Goal: Information Seeking & Learning: Compare options

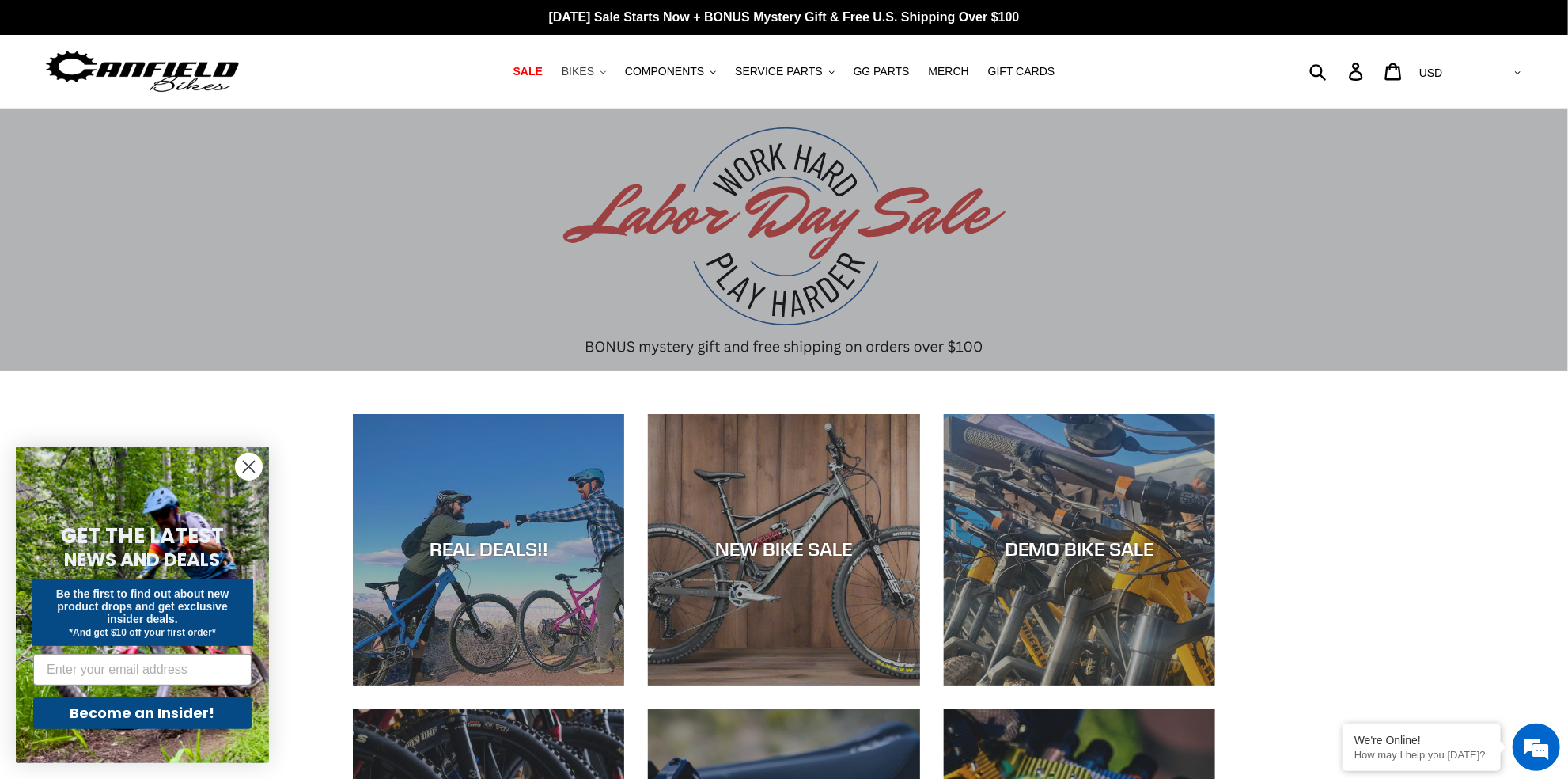
click at [594, 69] on span "BIKES" at bounding box center [578, 72] width 33 height 13
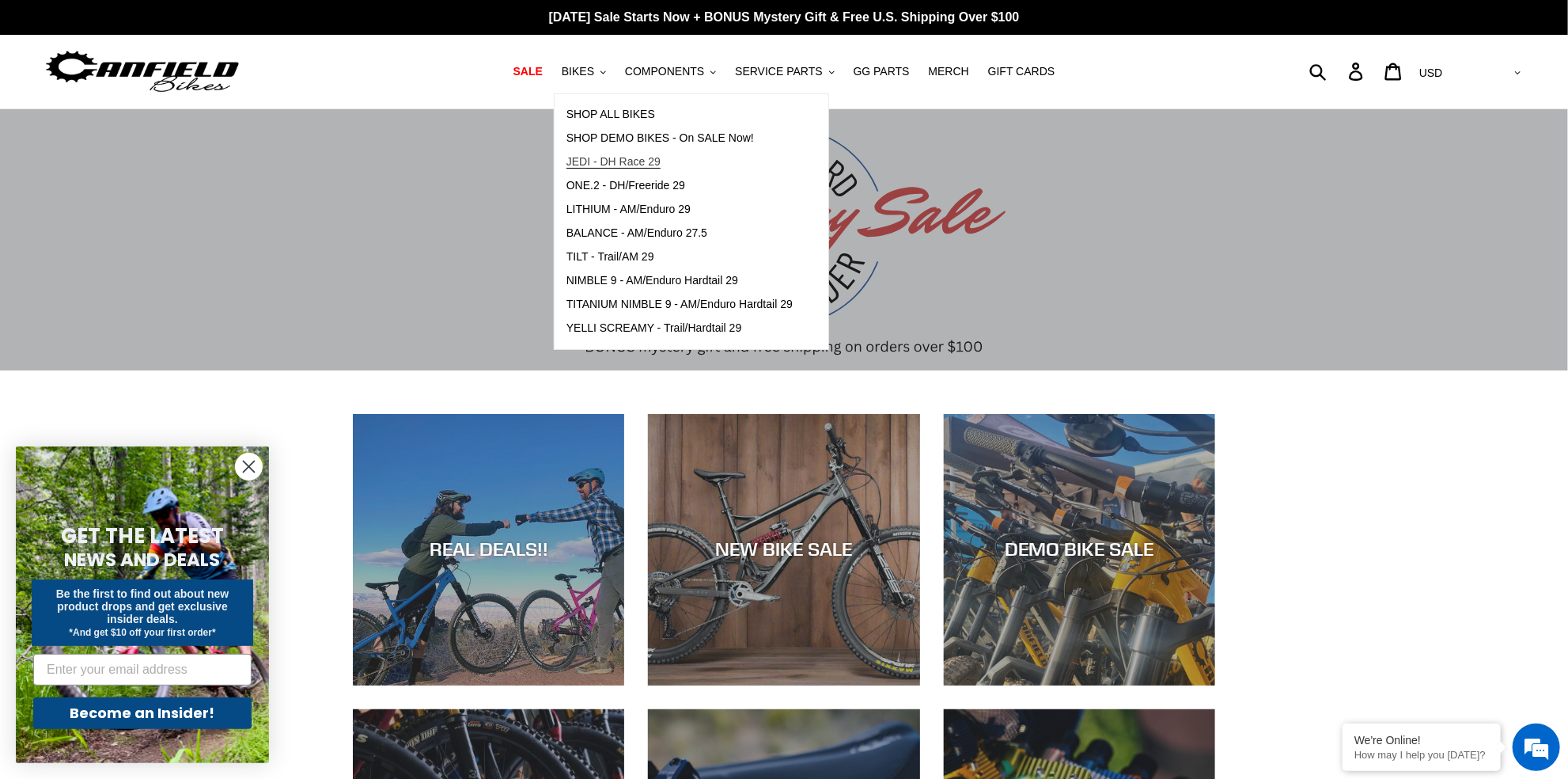
click at [639, 161] on span "JEDI - DH Race 29" at bounding box center [614, 162] width 94 height 13
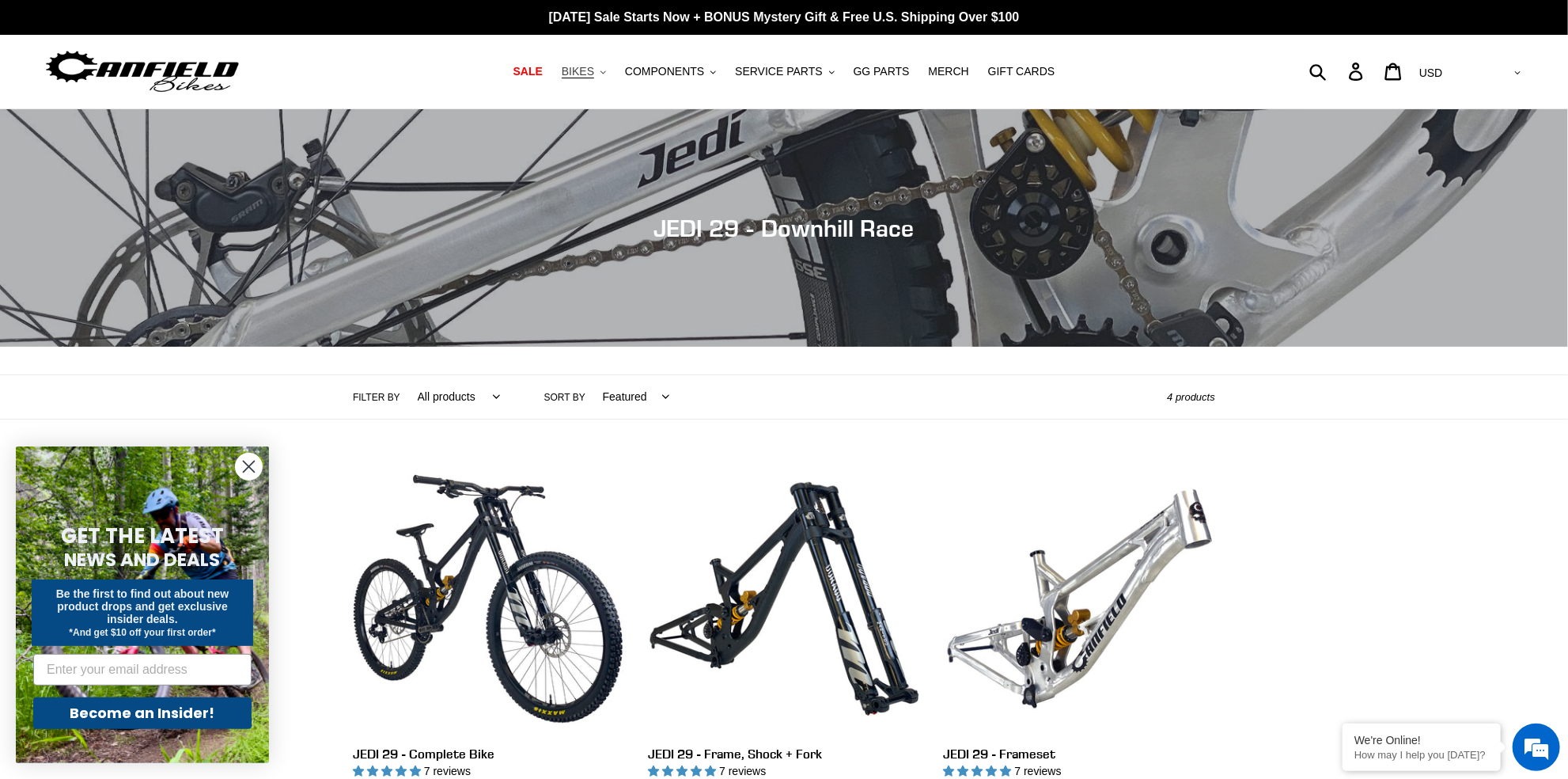
click at [594, 68] on span "BIKES" at bounding box center [578, 72] width 33 height 13
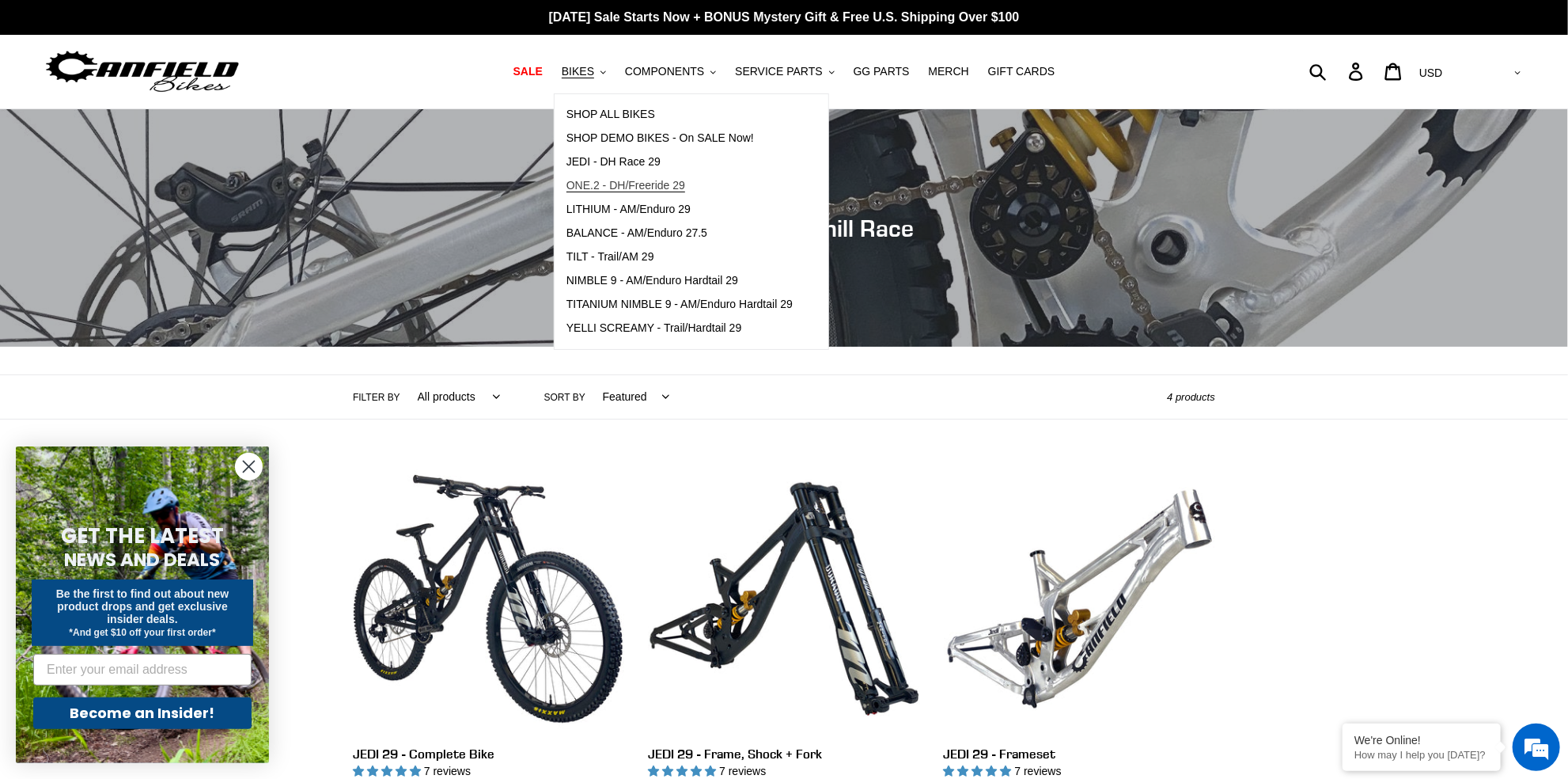
click at [615, 185] on span "ONE.2 - DH/Freeride 29" at bounding box center [626, 185] width 119 height 13
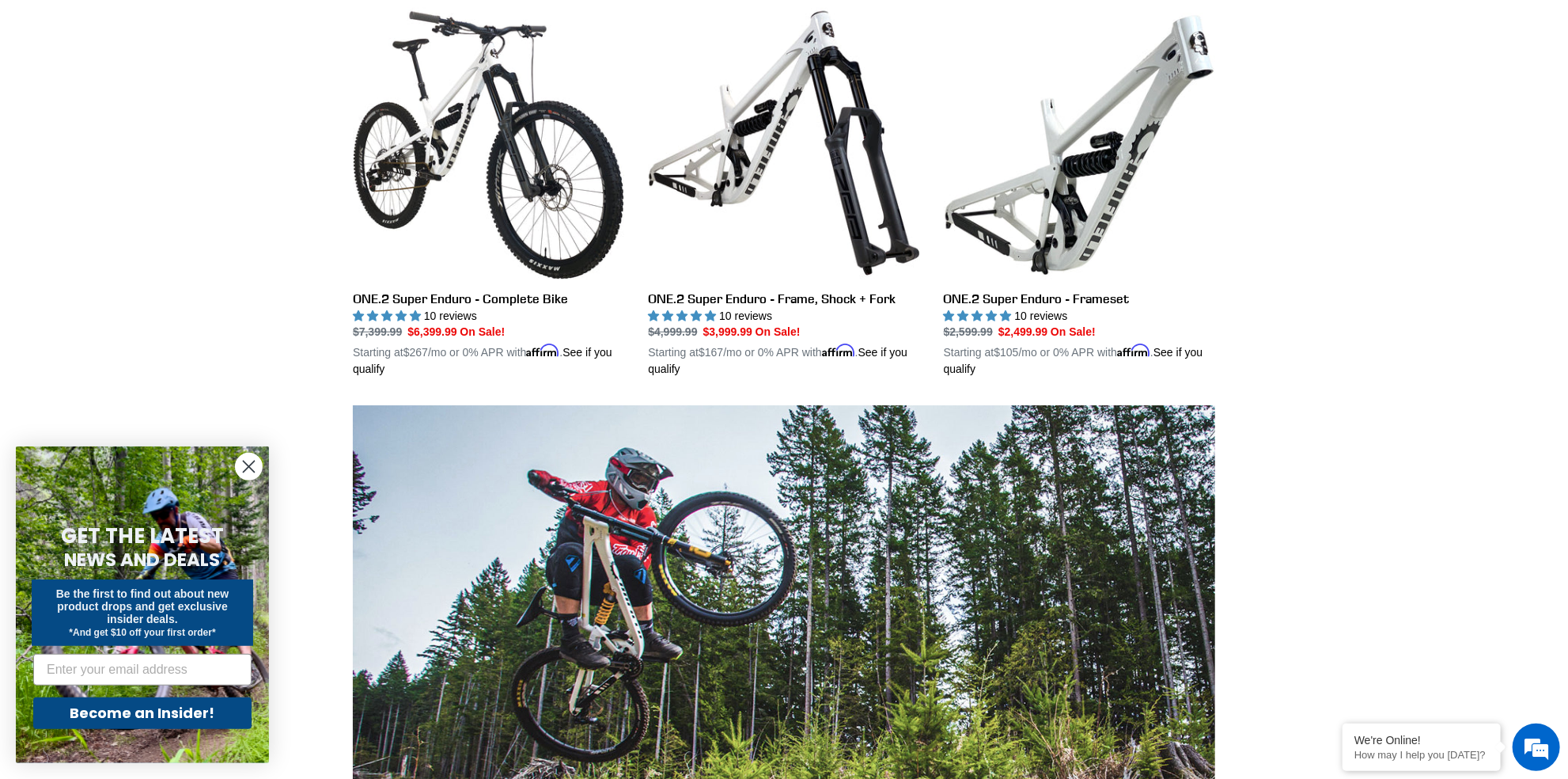
scroll to position [836, 0]
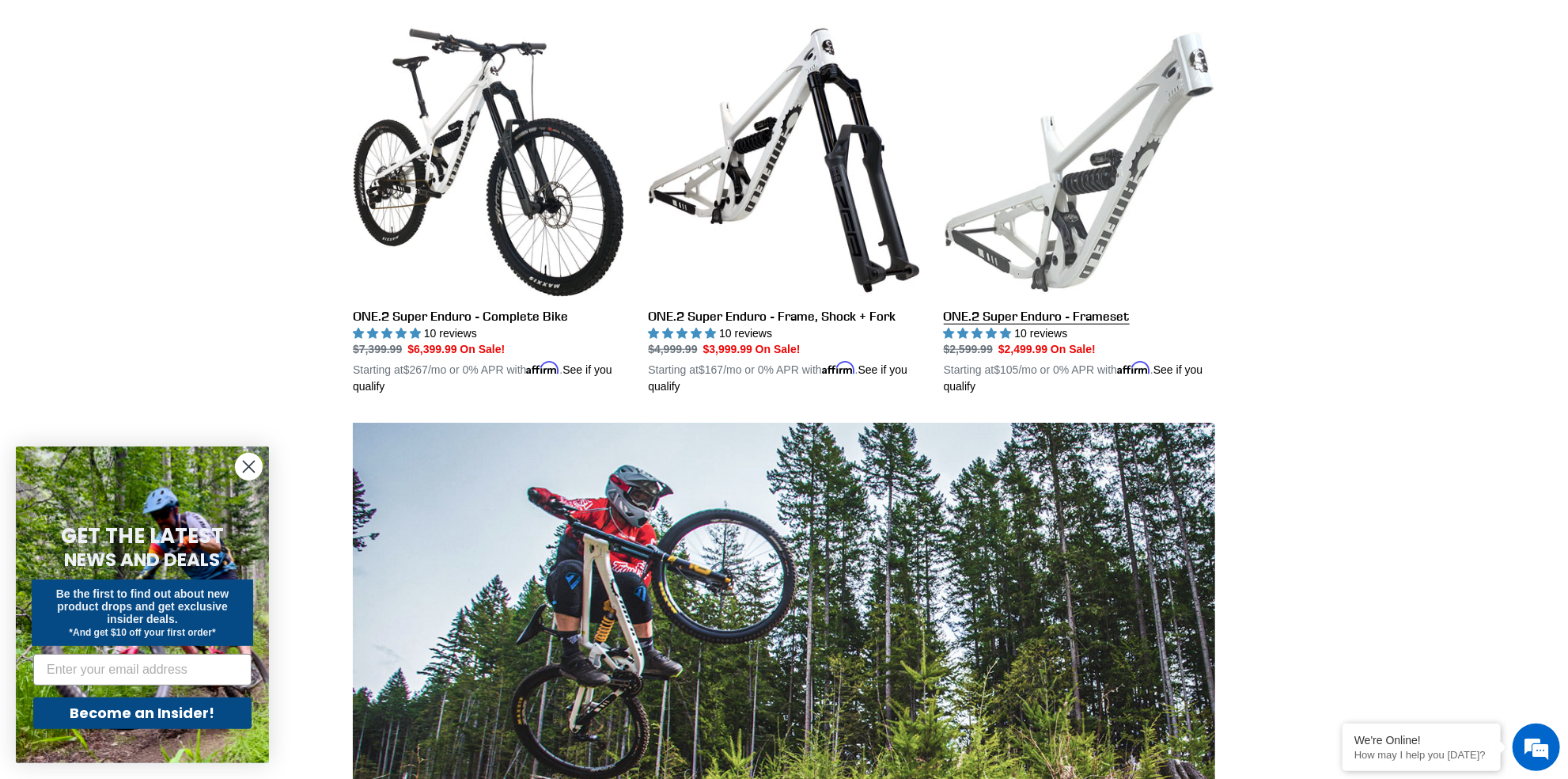
click at [1094, 195] on link "ONE.2 Super Enduro - Frameset" at bounding box center [1079, 210] width 272 height 371
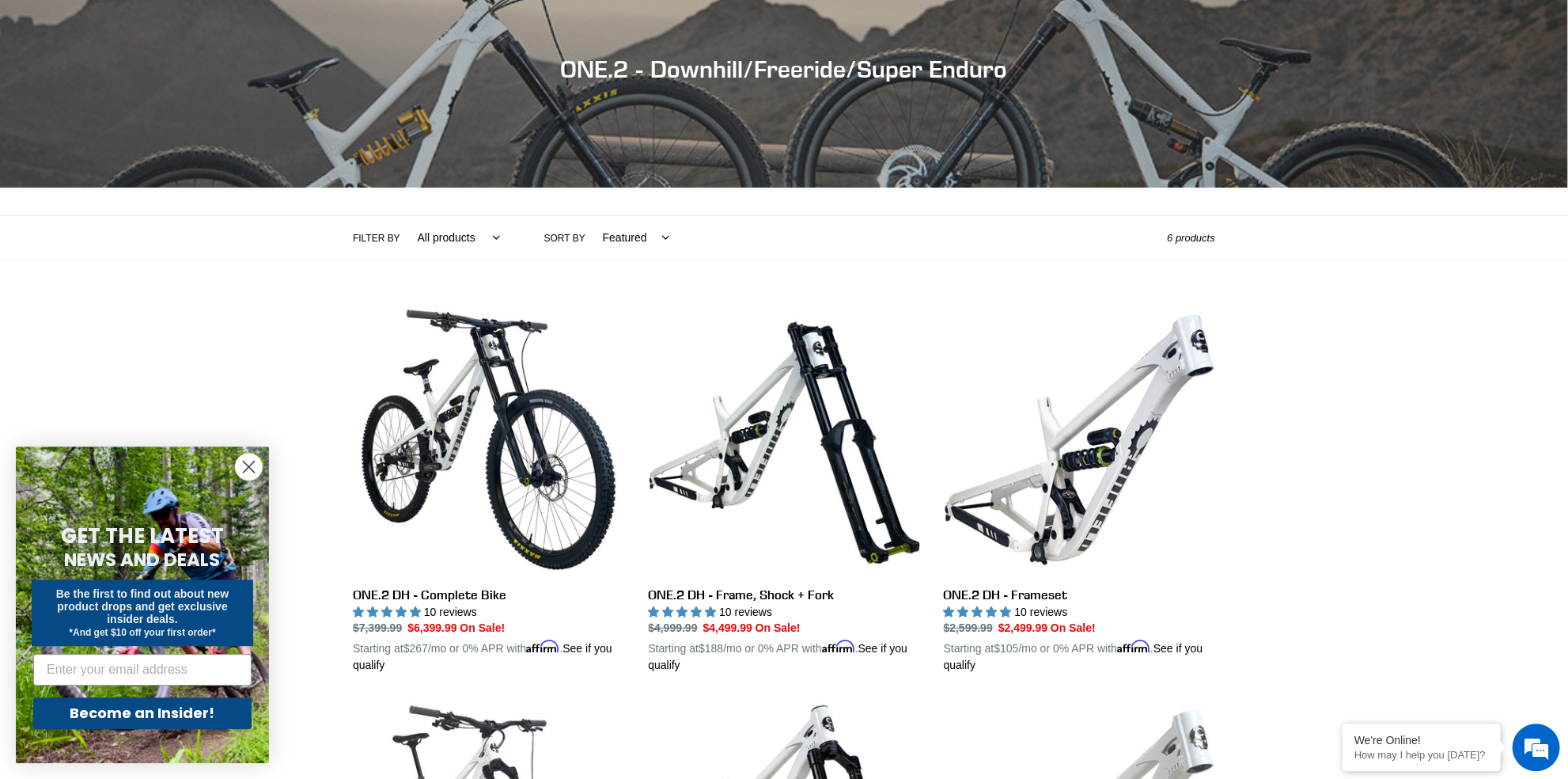
scroll to position [0, 0]
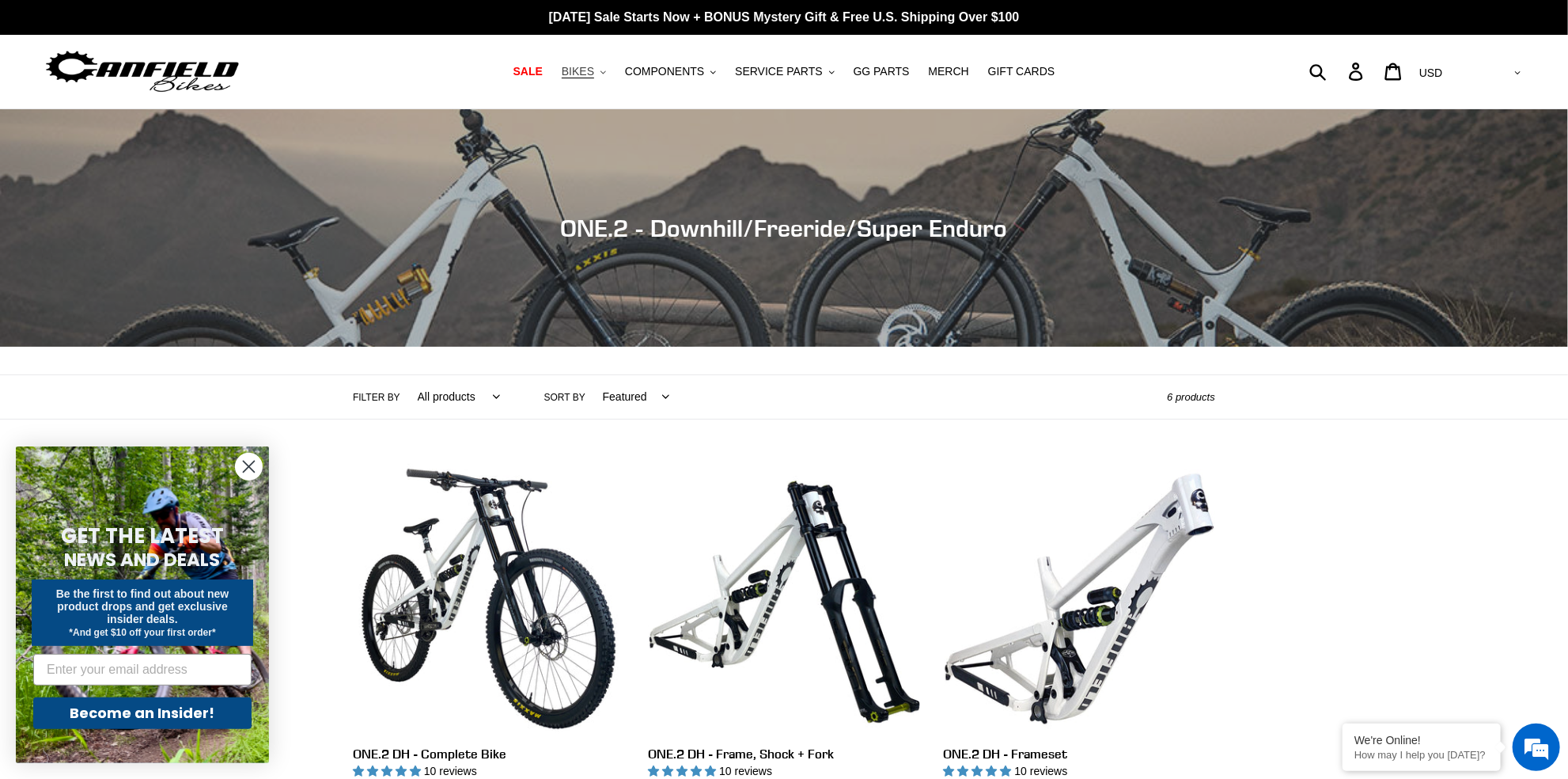
click at [594, 78] on span "BIKES" at bounding box center [578, 72] width 33 height 13
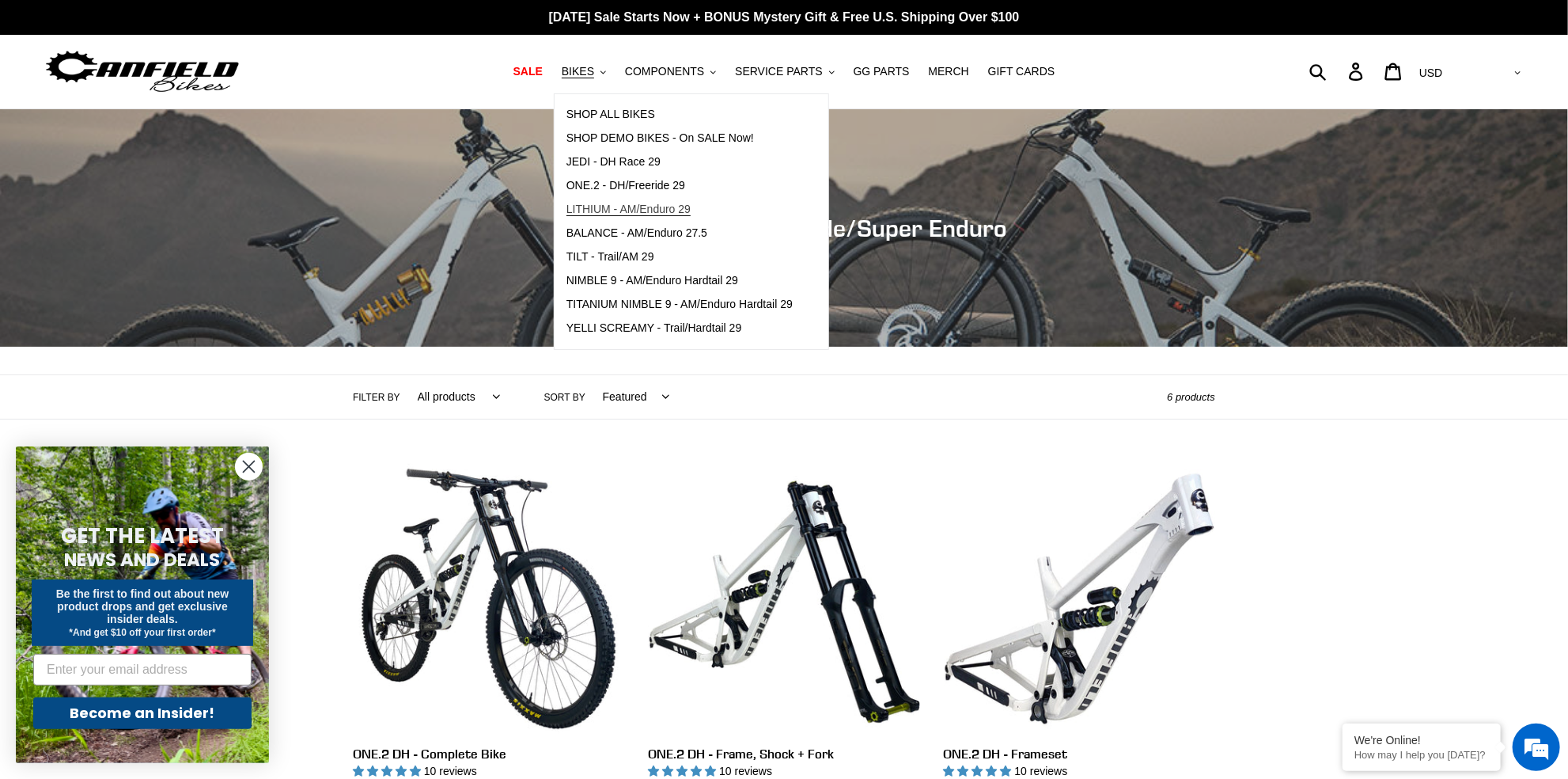
click at [635, 211] on span "LITHIUM - AM/Enduro 29" at bounding box center [628, 209] width 124 height 13
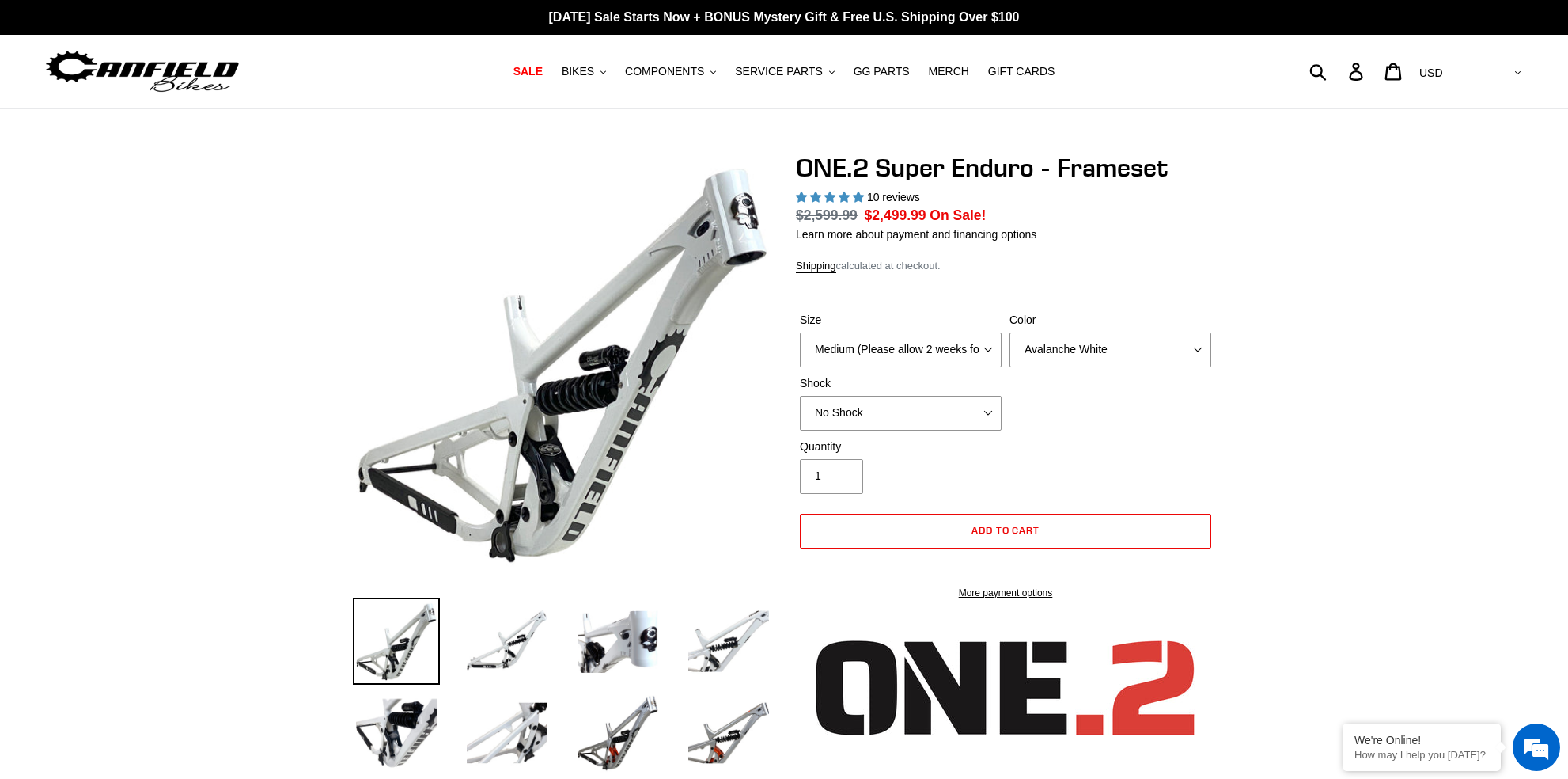
select select "highest-rating"
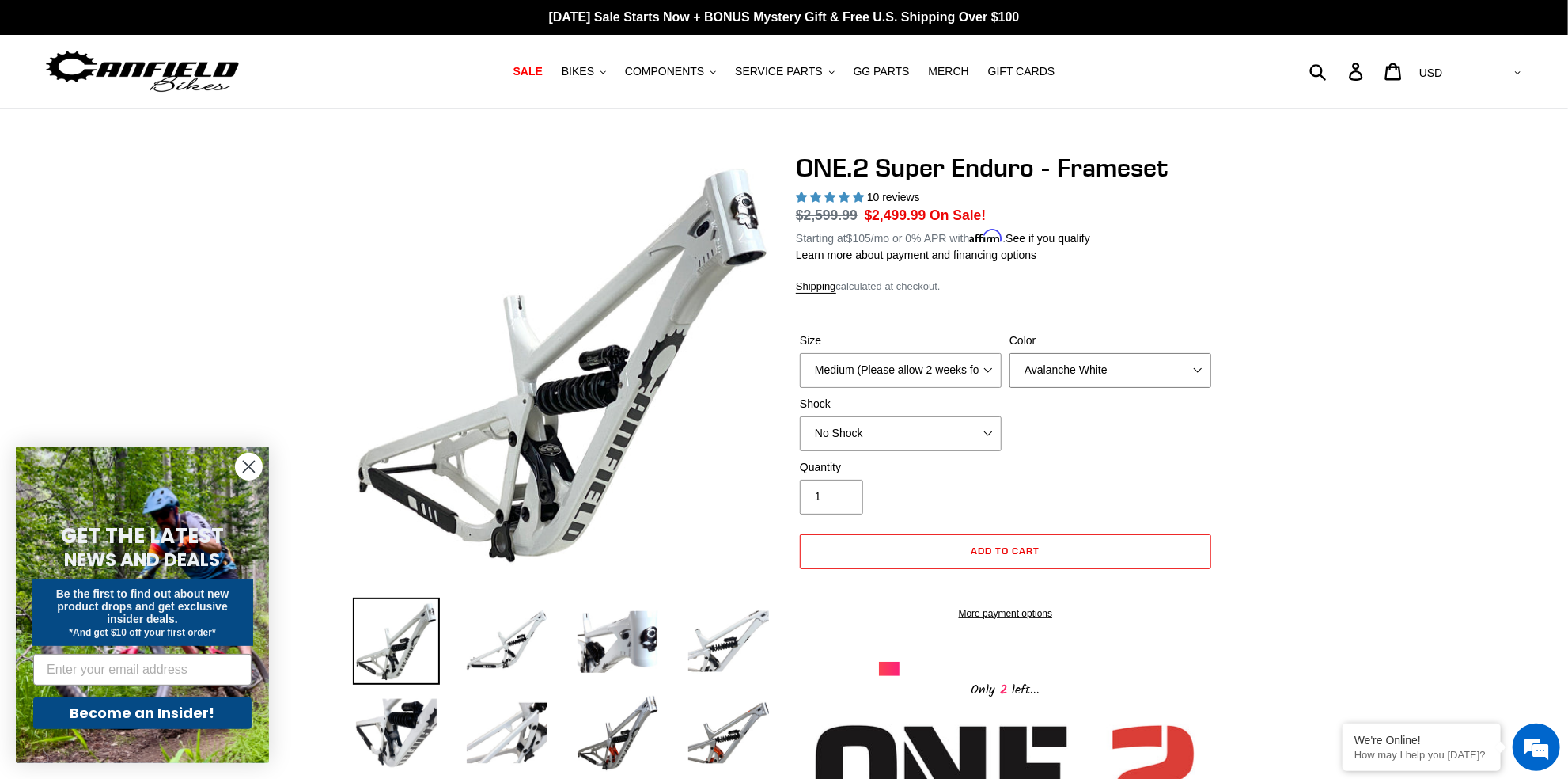
click at [1010, 353] on select "Avalanche White Bentonite Grey" at bounding box center [1111, 371] width 202 height 35
select select "Bentonite Grey"
click option "Bentonite Grey" at bounding box center [0, 0] width 0 height 0
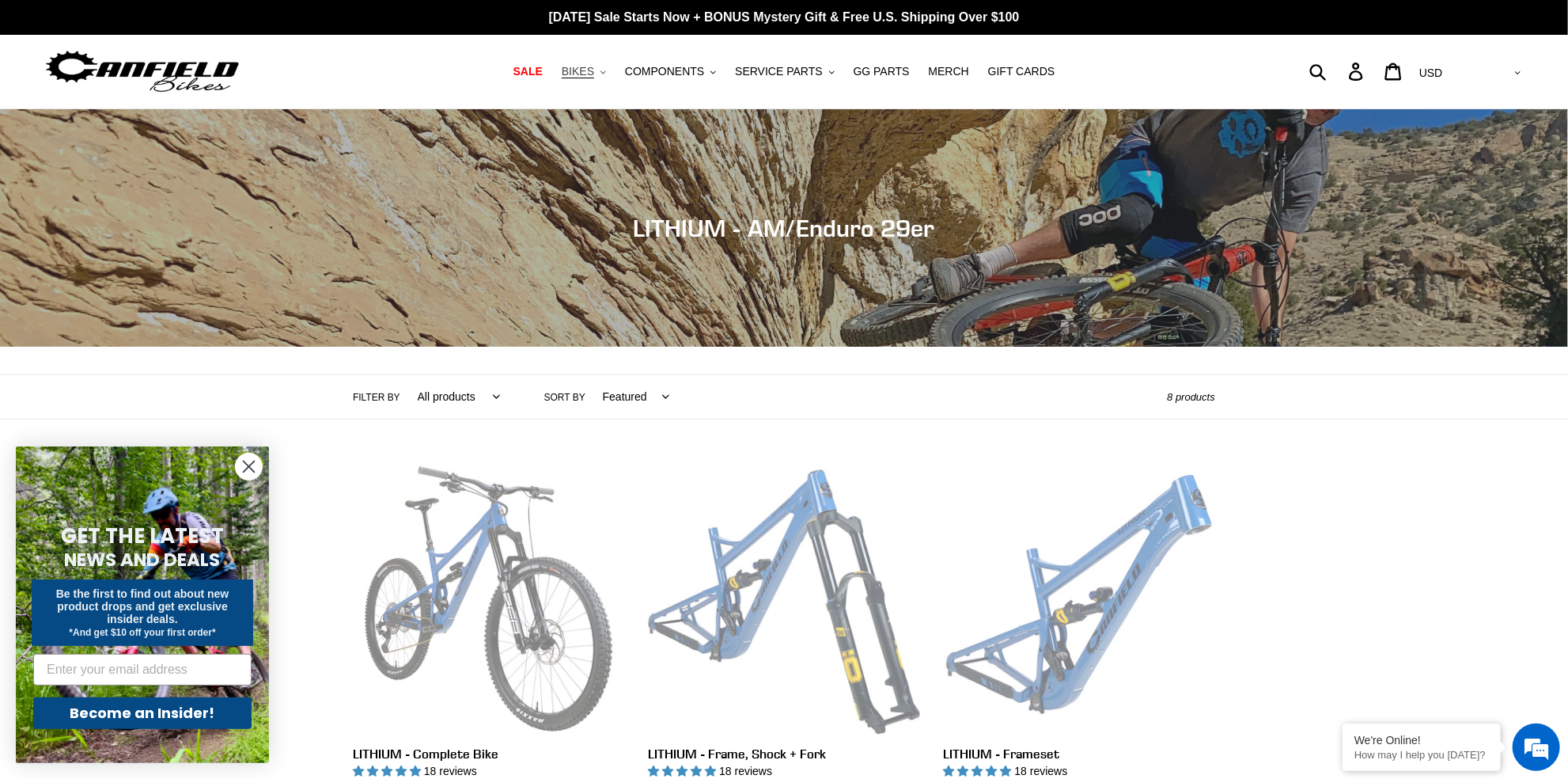
click at [594, 74] on span "BIKES" at bounding box center [578, 72] width 33 height 13
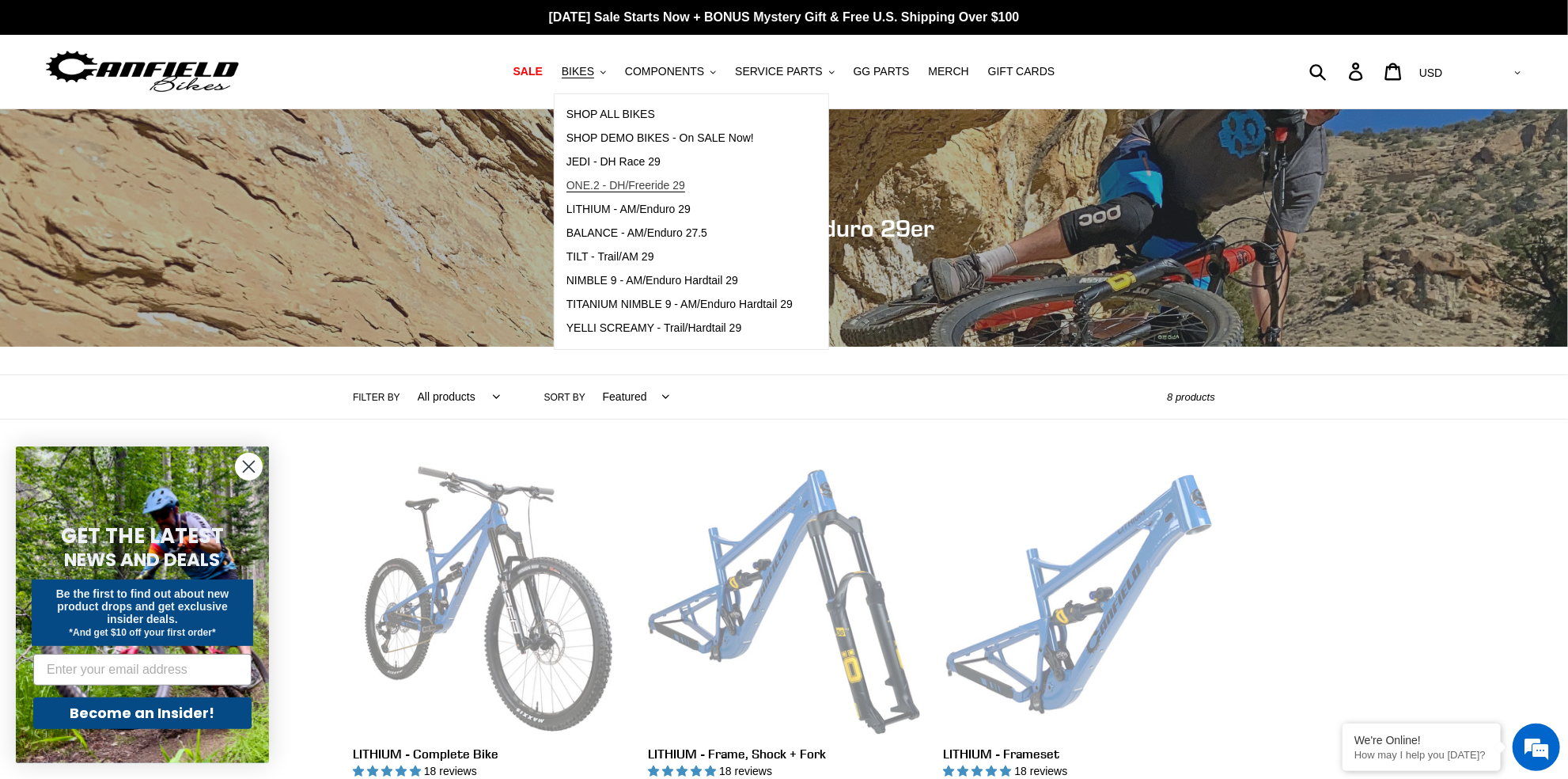
click at [660, 185] on span "ONE.2 - DH/Freeride 29" at bounding box center [626, 185] width 119 height 13
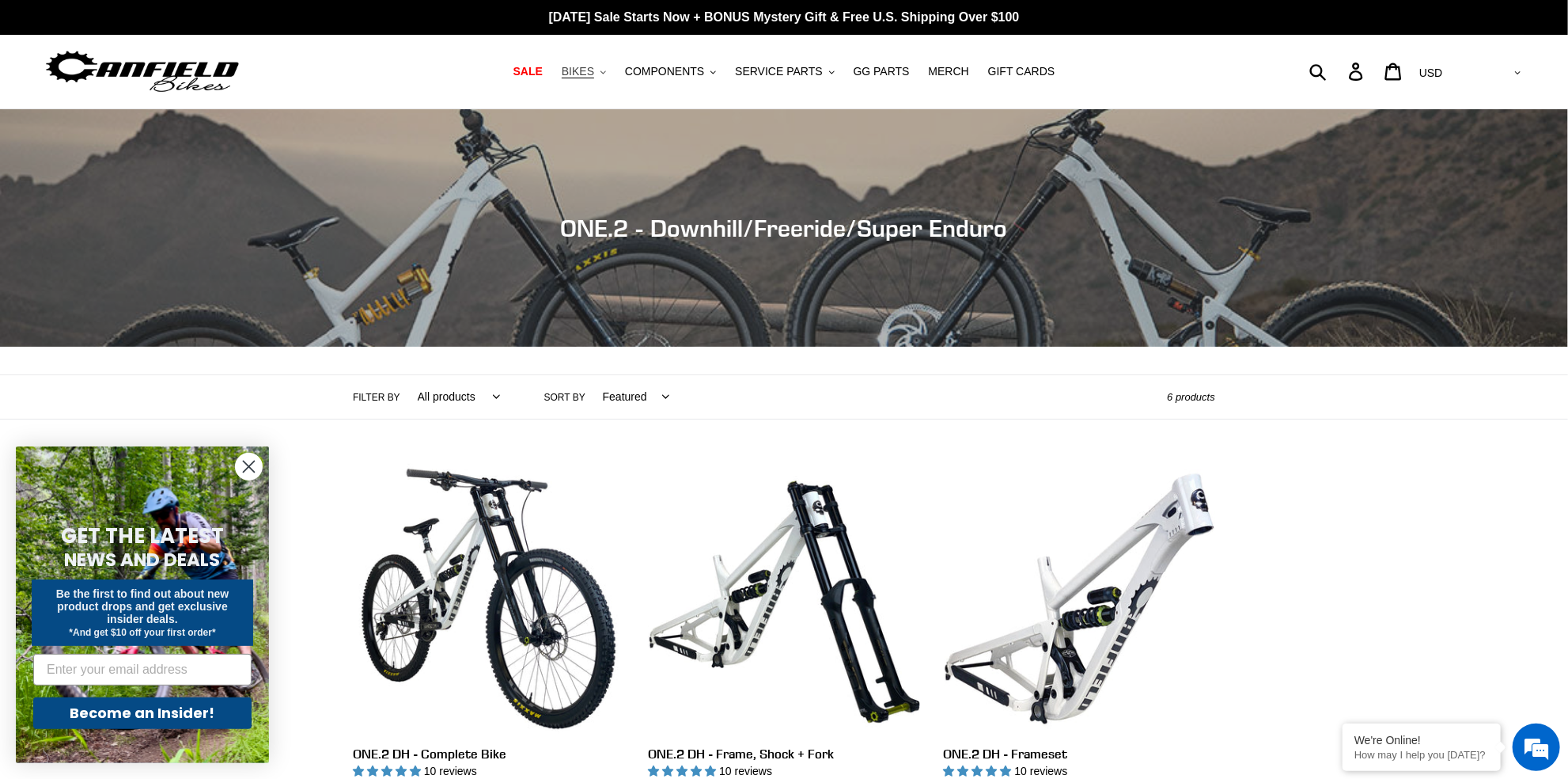
click at [594, 73] on span "BIKES" at bounding box center [578, 72] width 33 height 13
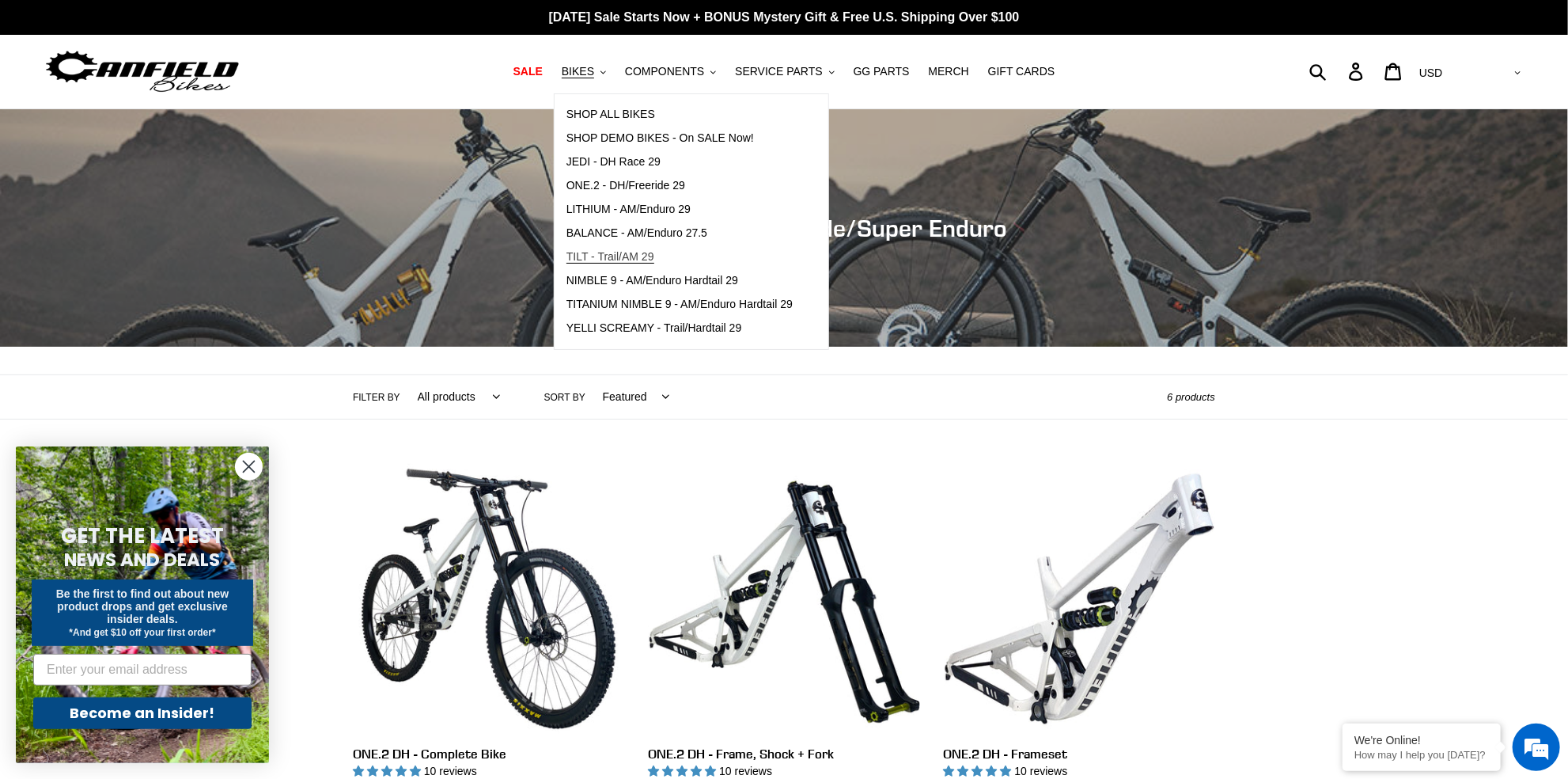
click at [628, 258] on span "TILT - Trail/AM 29" at bounding box center [610, 256] width 87 height 13
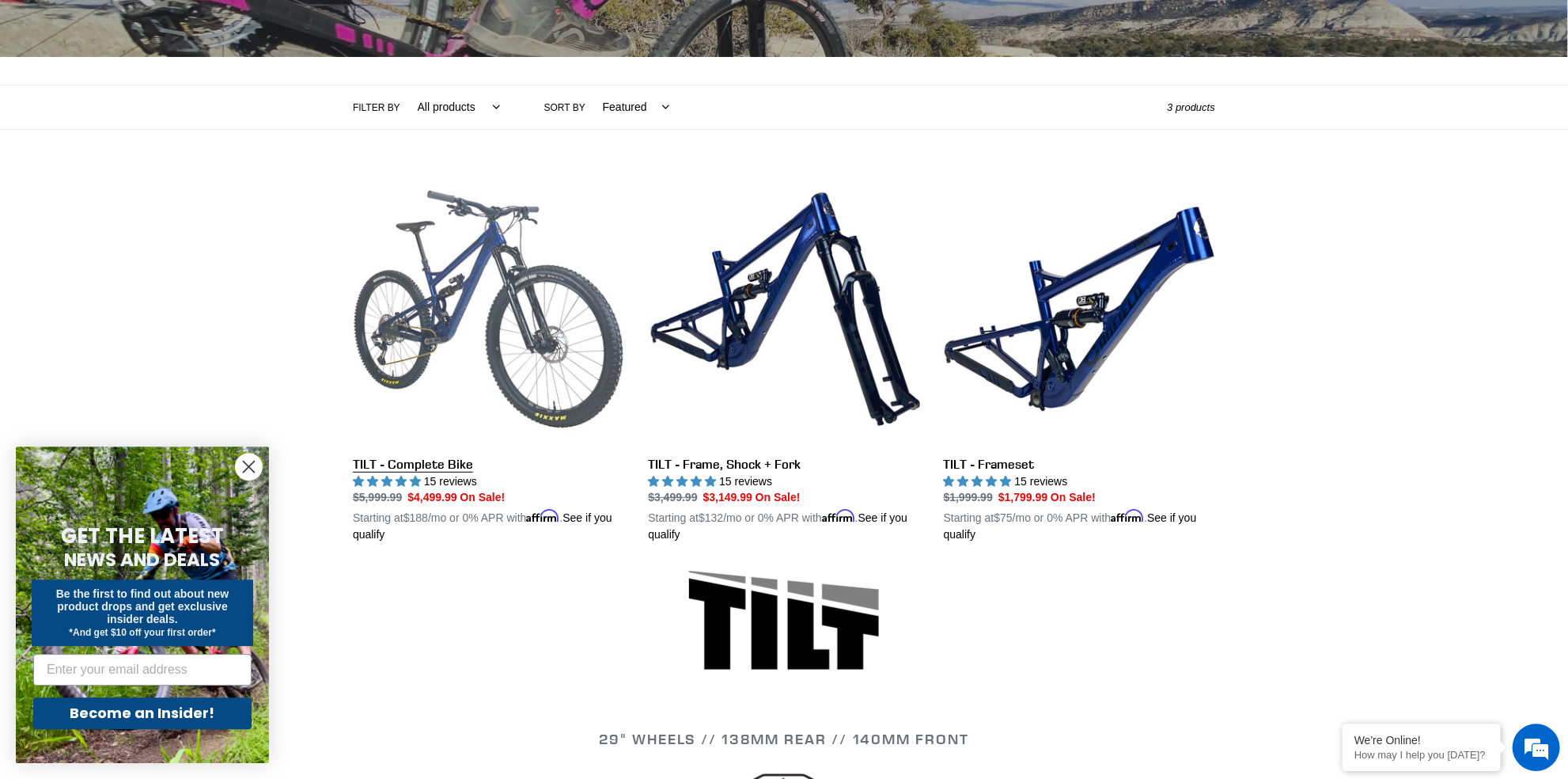
scroll to position [267, 0]
